Goal: Information Seeking & Learning: Learn about a topic

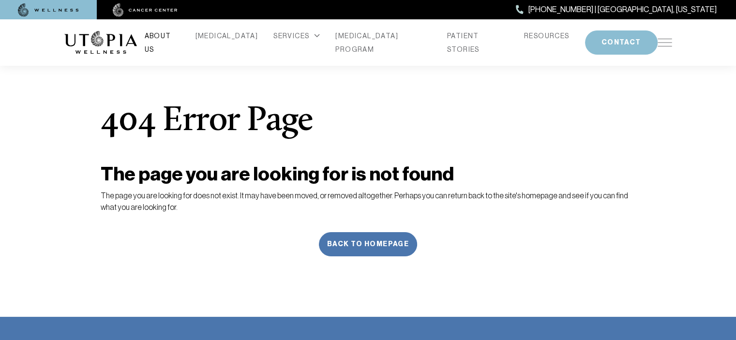
click at [180, 38] on link "ABOUT US" at bounding box center [162, 42] width 35 height 27
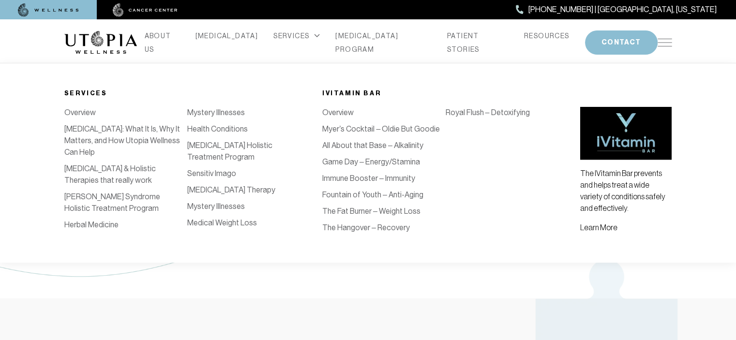
click at [267, 162] on link "[MEDICAL_DATA] Holistic Treatment Program" at bounding box center [229, 151] width 85 height 21
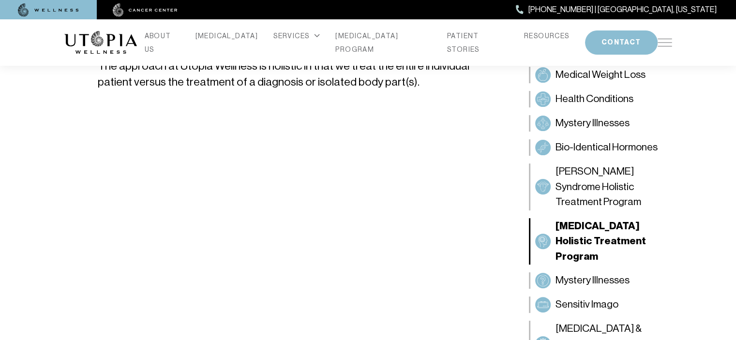
scroll to position [163, 0]
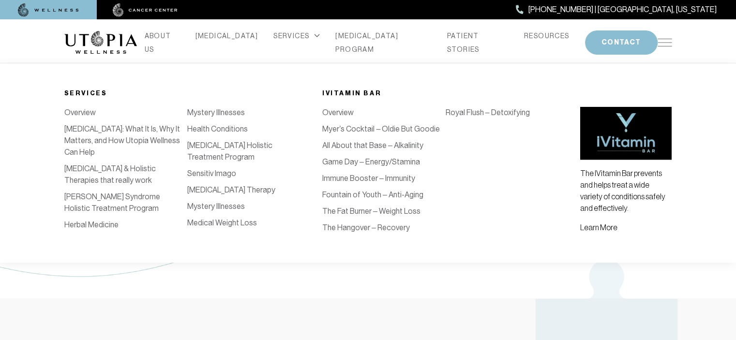
click at [391, 129] on link "Myer’s Cocktail – Oldie But Goodie" at bounding box center [381, 128] width 118 height 9
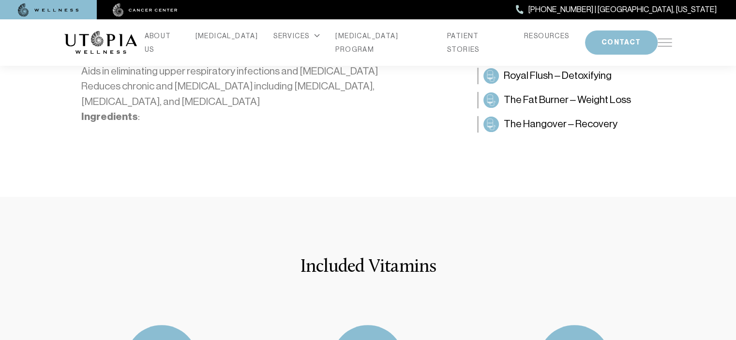
scroll to position [212, 0]
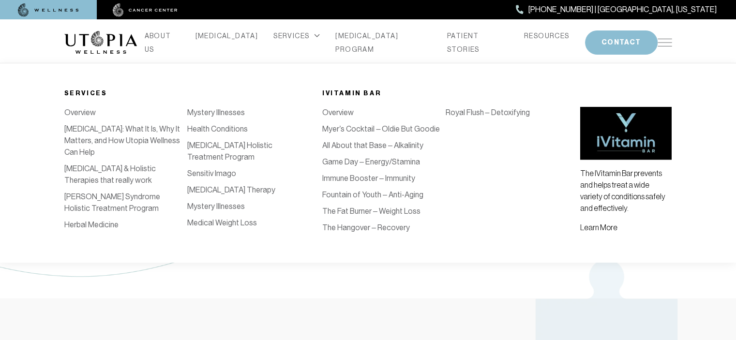
click at [378, 144] on link "All About that Base – Alkalinity" at bounding box center [372, 145] width 101 height 9
click at [383, 195] on link "Fountain of Youth – Anti-Aging" at bounding box center [372, 194] width 101 height 9
click at [403, 211] on link "The Fat Burner – Weight Loss" at bounding box center [371, 211] width 98 height 9
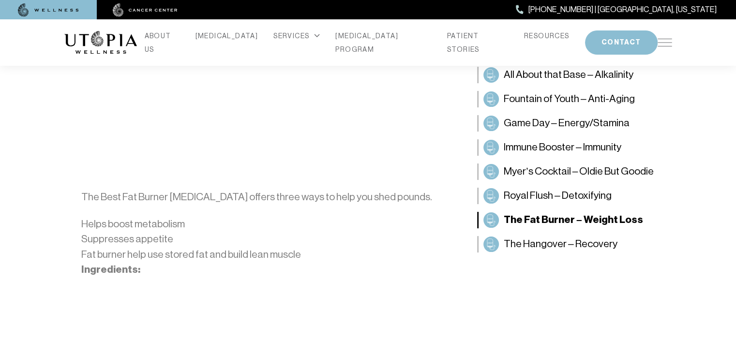
scroll to position [16, 0]
